Goal: Information Seeking & Learning: Find specific fact

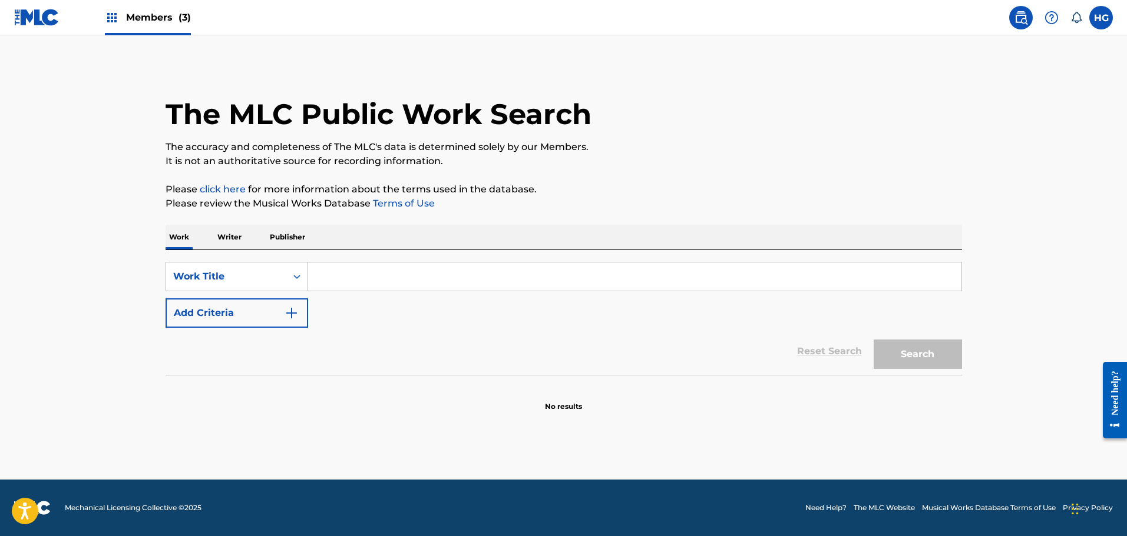
click at [339, 277] on input "Search Form" at bounding box center [634, 277] width 653 height 28
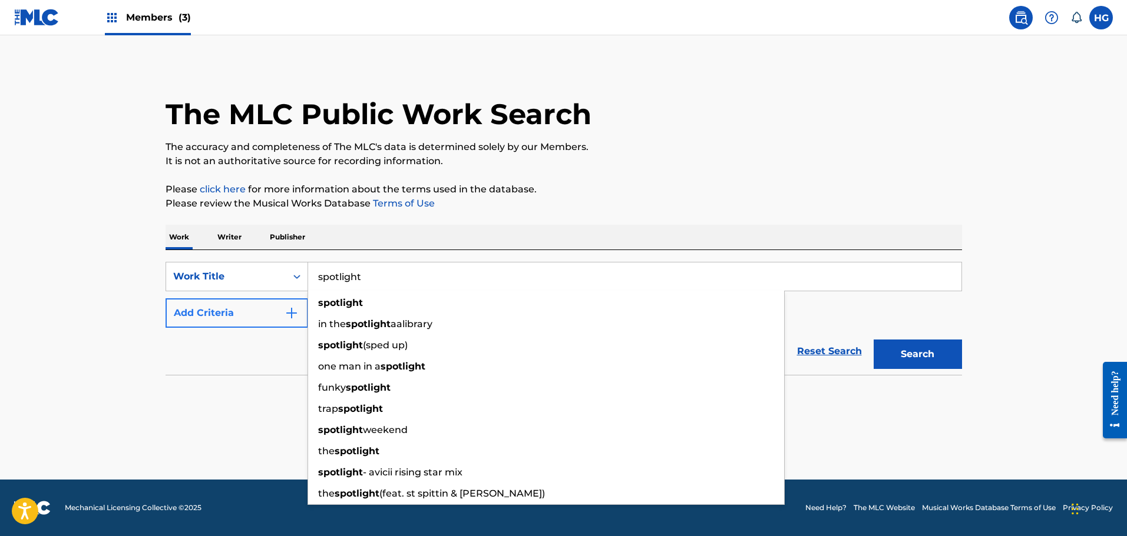
type input "spotlight"
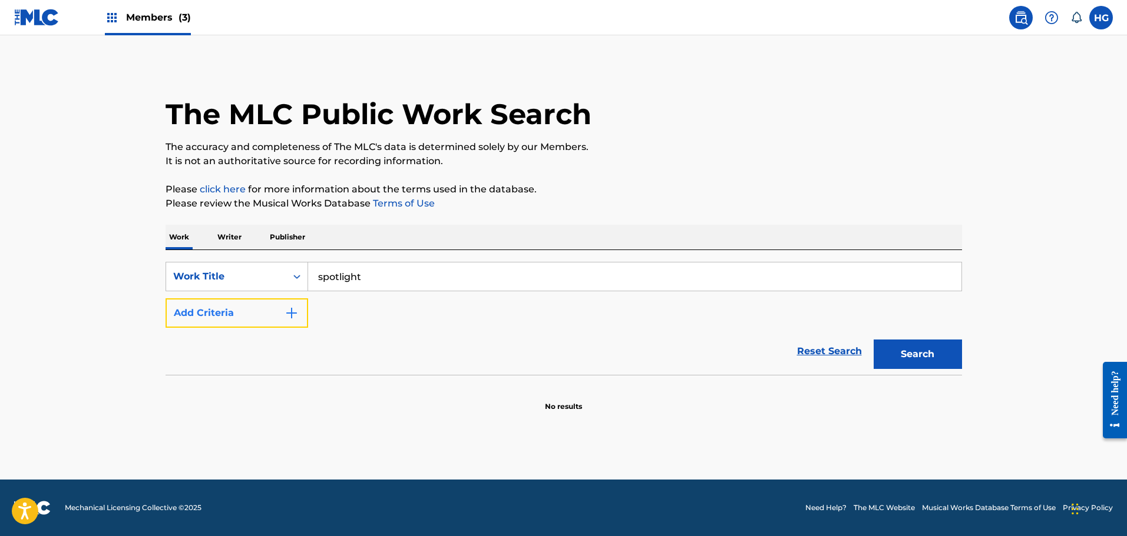
click at [256, 301] on button "Add Criteria" at bounding box center [236, 313] width 143 height 29
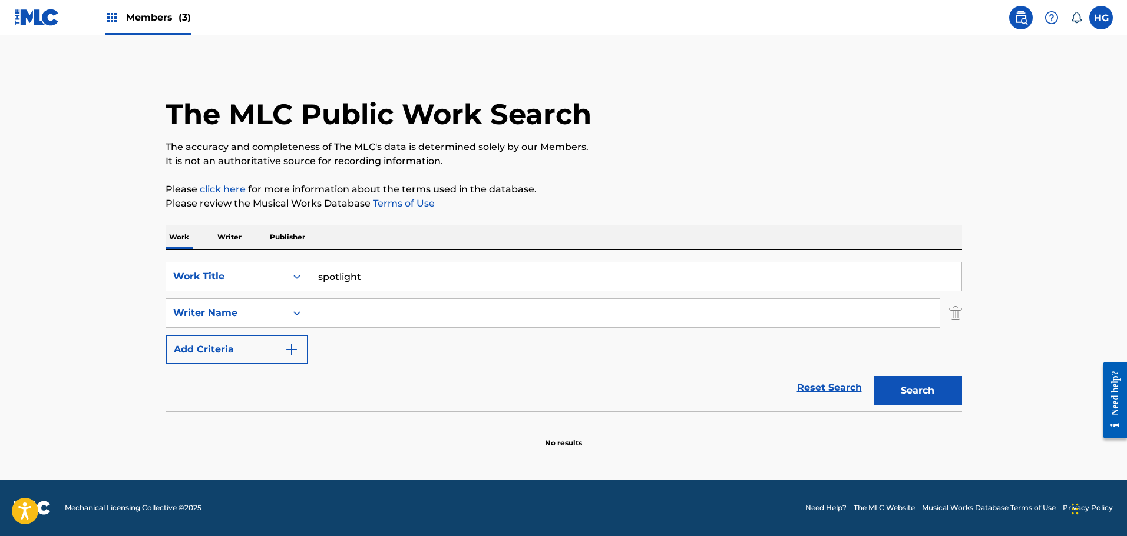
click at [336, 320] on input "Search Form" at bounding box center [623, 313] width 631 height 28
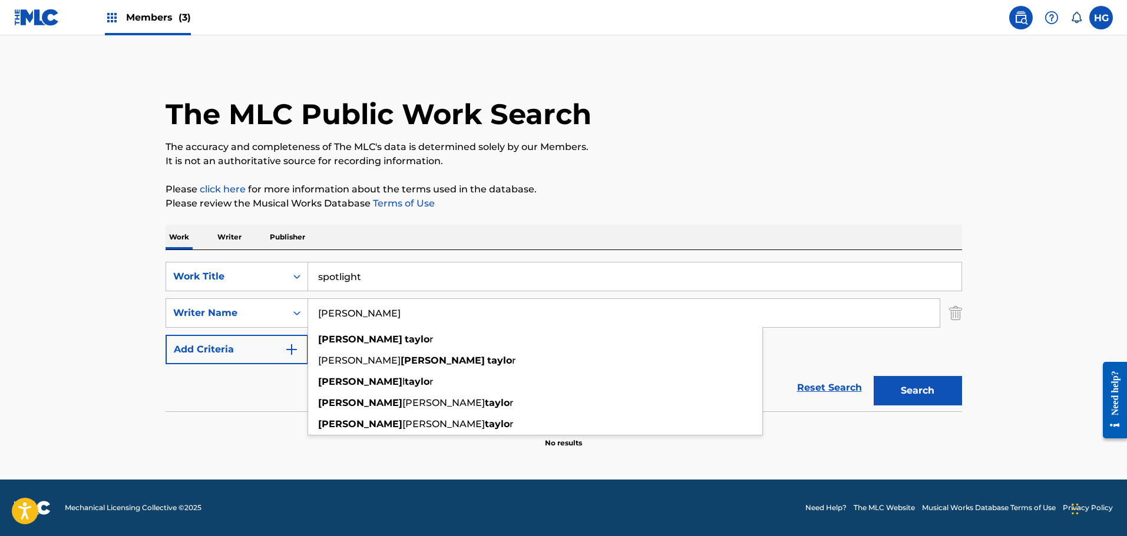
type input "[PERSON_NAME]"
click at [873, 376] on button "Search" at bounding box center [917, 390] width 88 height 29
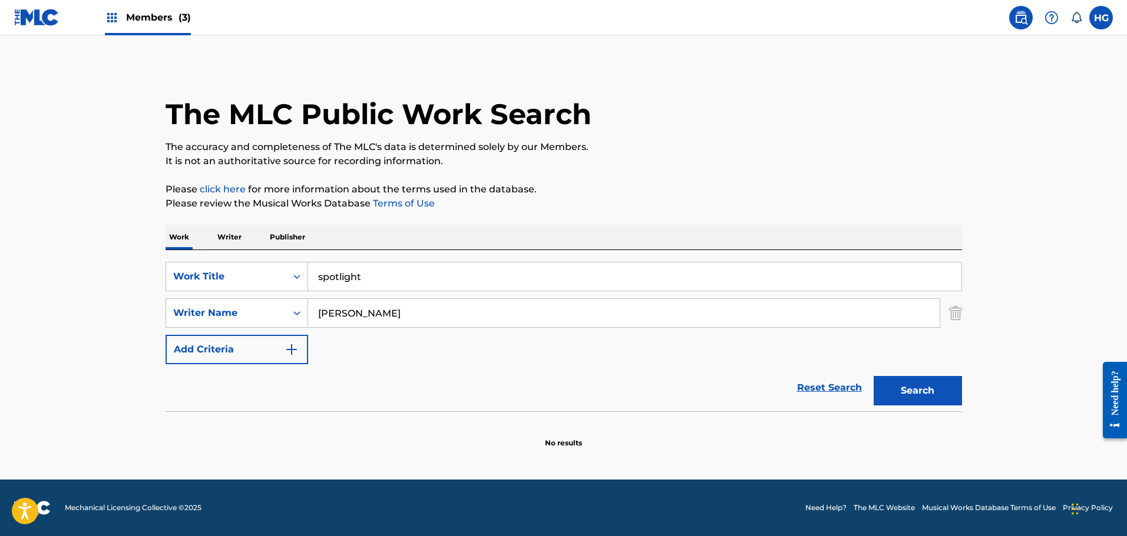
click at [916, 406] on div "Search" at bounding box center [914, 388] width 94 height 47
click at [920, 388] on button "Search" at bounding box center [917, 390] width 88 height 29
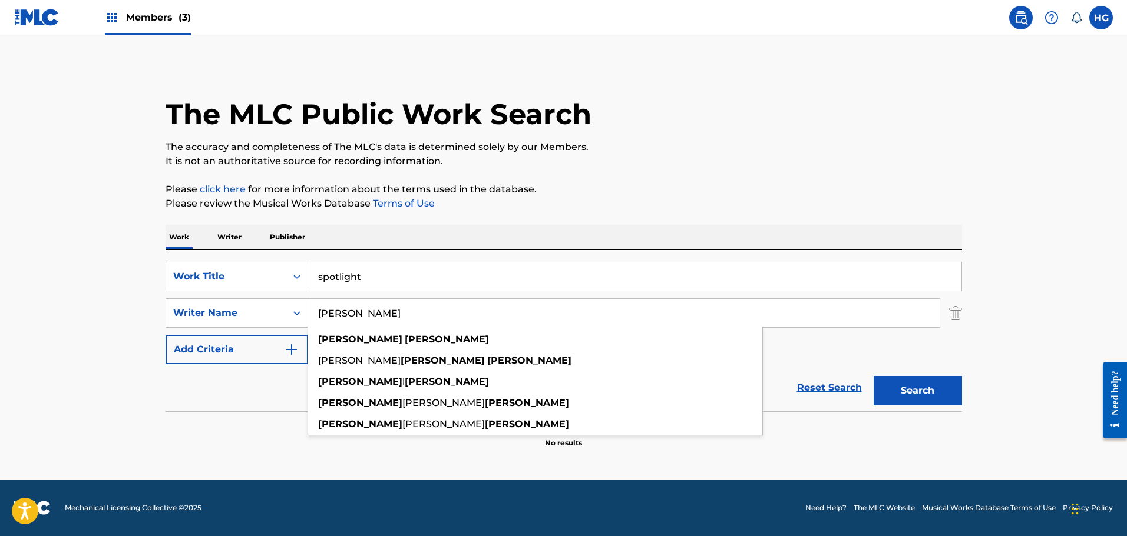
drag, startPoint x: 427, startPoint y: 313, endPoint x: 311, endPoint y: 299, distance: 116.9
click at [311, 299] on input "[PERSON_NAME]" at bounding box center [623, 313] width 631 height 28
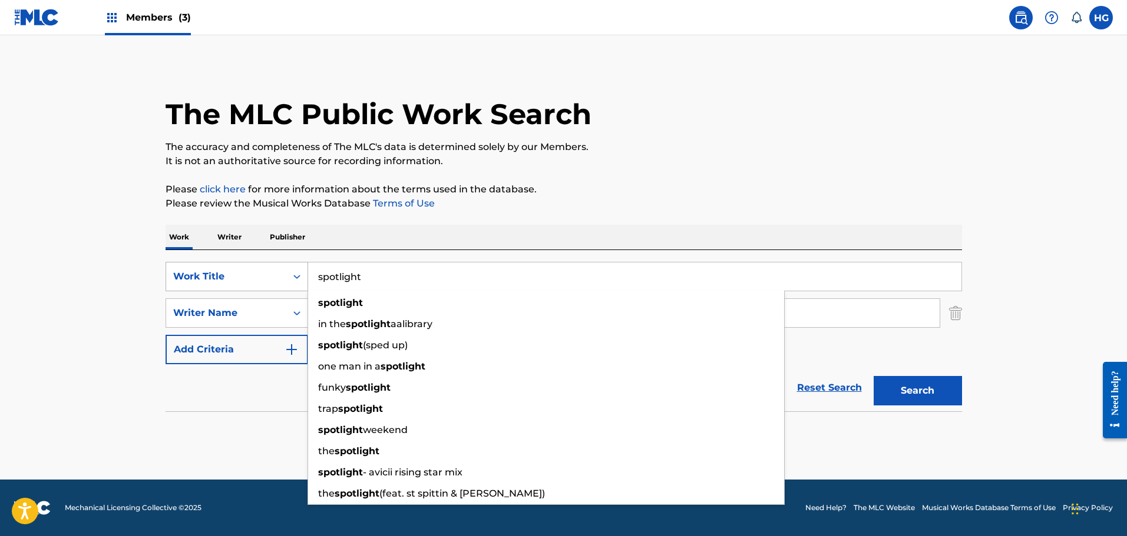
drag, startPoint x: 377, startPoint y: 277, endPoint x: 275, endPoint y: 273, distance: 102.5
click at [275, 273] on div "SearchWithCriteria99cac8ef-c948-4cc1-83c7-e861610a1e34 Work Title spotlight spo…" at bounding box center [563, 276] width 796 height 29
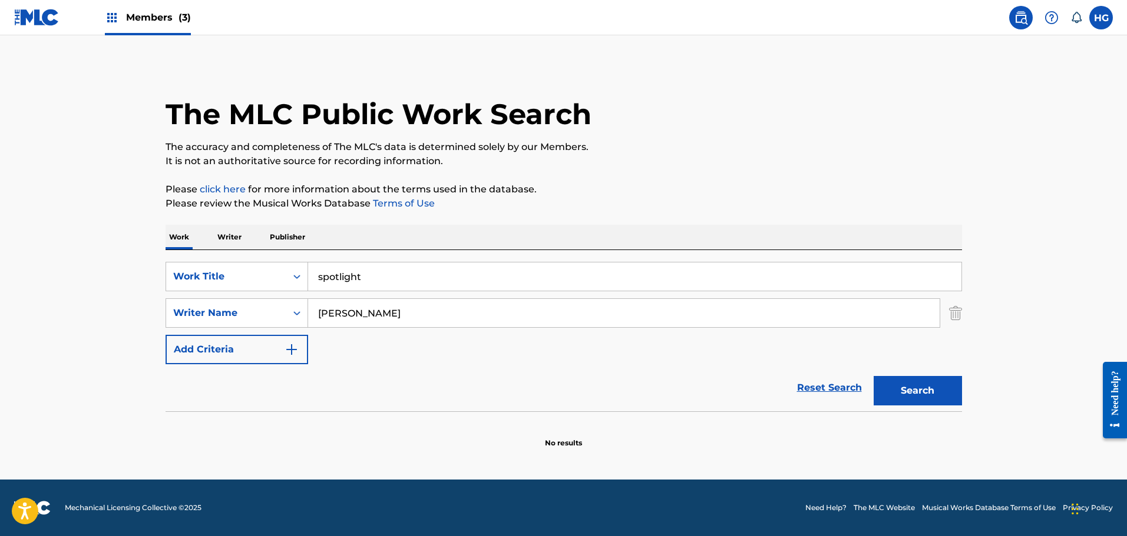
drag, startPoint x: 254, startPoint y: 297, endPoint x: 254, endPoint y: 311, distance: 14.1
click at [254, 297] on div "SearchWithCriteria99cac8ef-c948-4cc1-83c7-e861610a1e34 Work Title spotlight Sea…" at bounding box center [563, 313] width 796 height 102
click at [253, 313] on div "Writer Name" at bounding box center [226, 313] width 106 height 14
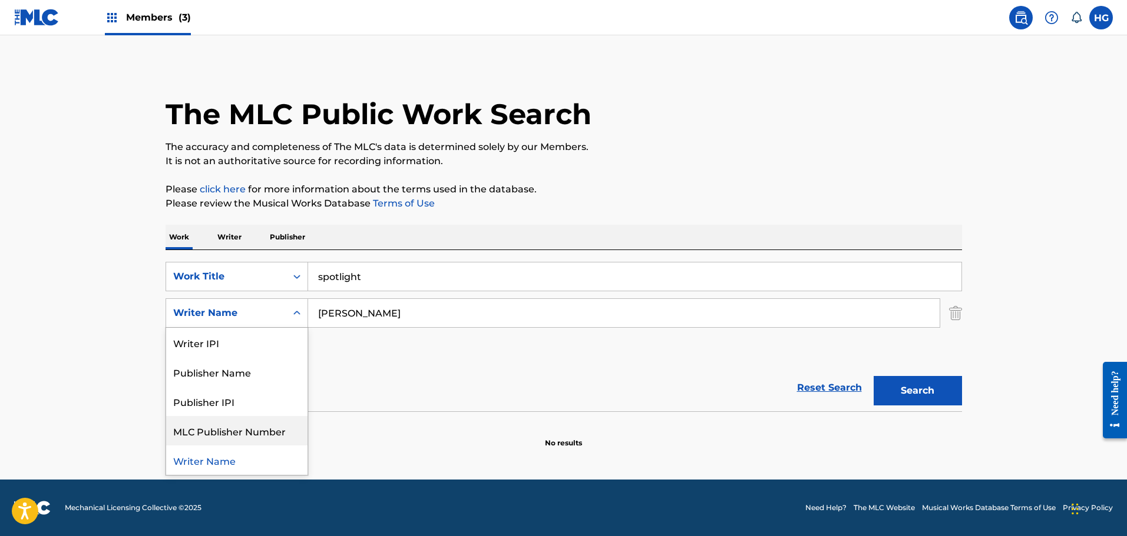
click at [452, 333] on div "SearchWithCriteria99cac8ef-c948-4cc1-83c7-e861610a1e34 Work Title spotlight Sea…" at bounding box center [563, 313] width 796 height 102
